Goal: Task Accomplishment & Management: Manage account settings

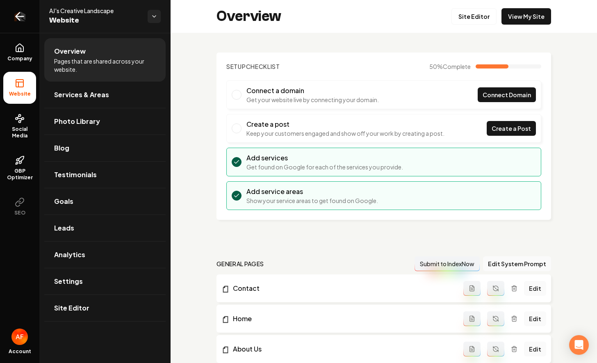
click at [8, 15] on link "Return to dashboard" at bounding box center [19, 16] width 39 height 33
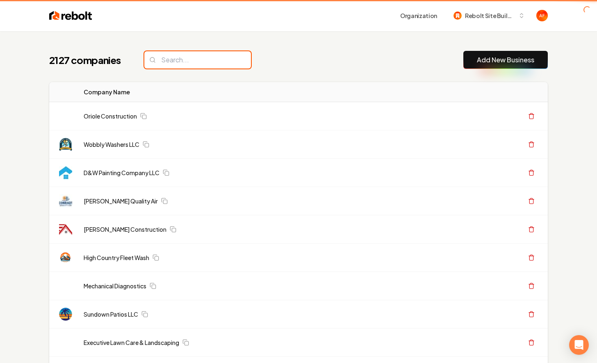
click at [212, 57] on input "search" at bounding box center [197, 59] width 107 height 17
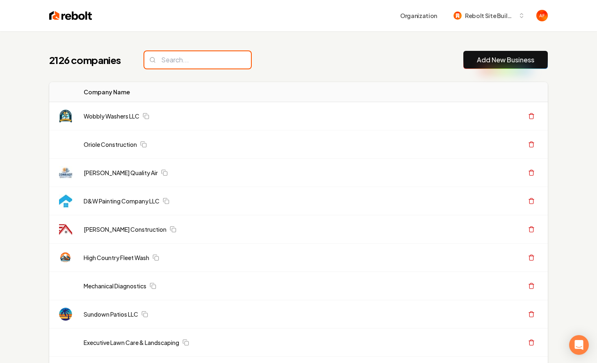
click at [210, 58] on input "search" at bounding box center [197, 59] width 107 height 17
paste input "Cleanslate landscaping & management"
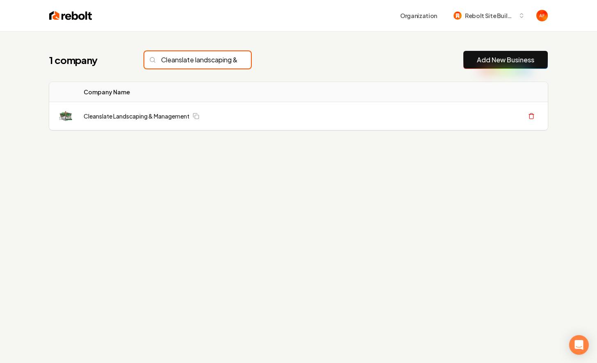
scroll to position [0, 59]
type input "Cleanslate landscaping & management"
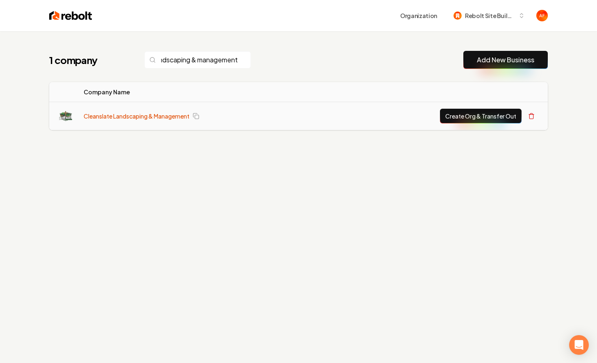
click at [141, 116] on link "Cleanslate Landscaping & Management" at bounding box center [137, 116] width 106 height 8
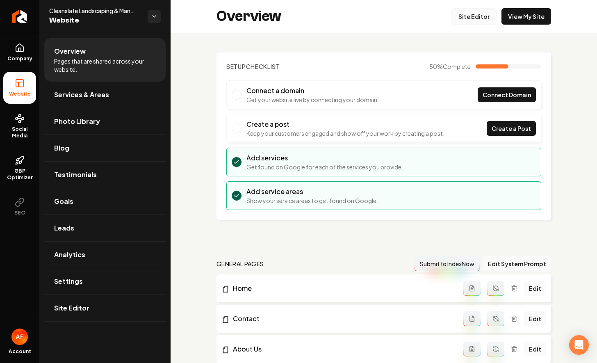
click at [466, 23] on link "Site Editor" at bounding box center [473, 16] width 45 height 16
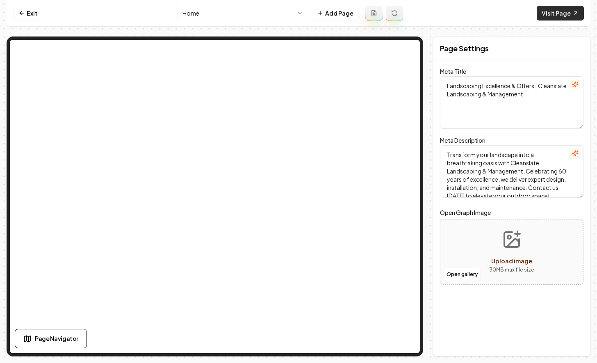
click at [561, 12] on link "Visit Page" at bounding box center [560, 13] width 47 height 15
click at [34, 16] on link "Exit" at bounding box center [28, 13] width 30 height 15
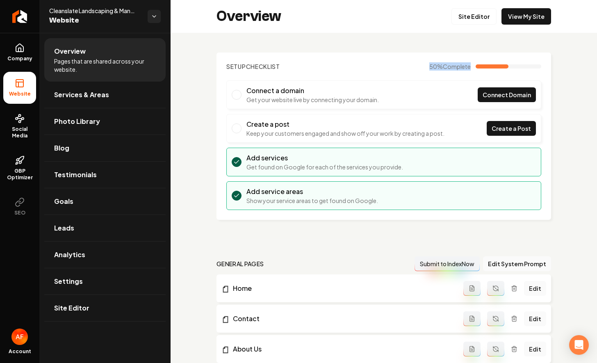
drag, startPoint x: 425, startPoint y: 64, endPoint x: 487, endPoint y: 60, distance: 61.6
click at [487, 60] on section "Setup Checklist 50 % Complete Connect a domain Get your website live by connect…" at bounding box center [383, 135] width 335 height 167
click at [486, 60] on section "Setup Checklist 50 % Complete Connect a domain Get your website live by connect…" at bounding box center [383, 135] width 335 height 167
drag, startPoint x: 226, startPoint y: 68, endPoint x: 352, endPoint y: 227, distance: 202.5
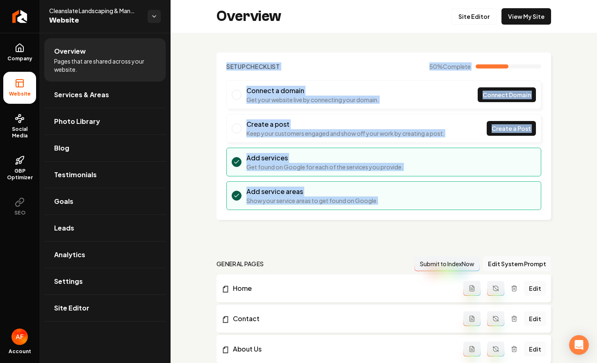
drag, startPoint x: 385, startPoint y: 204, endPoint x: 224, endPoint y: 56, distance: 218.8
click at [224, 56] on section "Setup Checklist 50 % Complete Connect a domain Get your website live by connect…" at bounding box center [383, 135] width 335 height 167
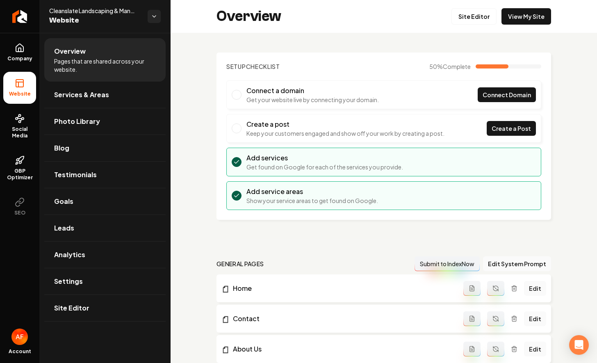
click at [225, 58] on section "Setup Checklist 50 % Complete Connect a domain Get your website live by connect…" at bounding box center [383, 135] width 335 height 167
drag, startPoint x: 225, startPoint y: 58, endPoint x: 344, endPoint y: 225, distance: 204.7
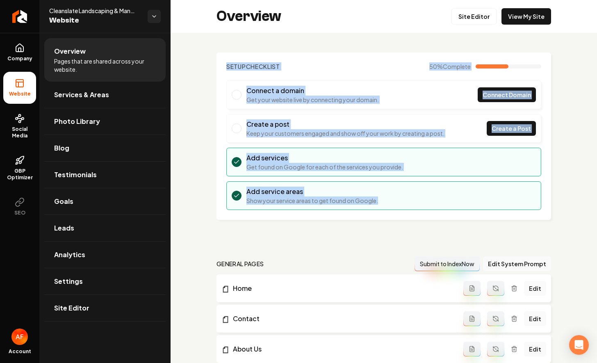
drag, startPoint x: 383, startPoint y: 207, endPoint x: 214, endPoint y: 62, distance: 223.3
drag, startPoint x: 222, startPoint y: 62, endPoint x: 391, endPoint y: 204, distance: 220.5
click at [391, 204] on section "Setup Checklist 50 % Complete Connect a domain Get your website live by connect…" at bounding box center [383, 135] width 335 height 167
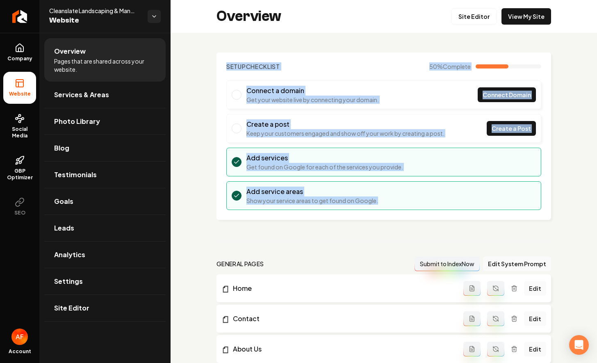
click at [391, 204] on li "Add service areas Show your service areas to get found on Google." at bounding box center [383, 195] width 315 height 29
